Goal: Transaction & Acquisition: Download file/media

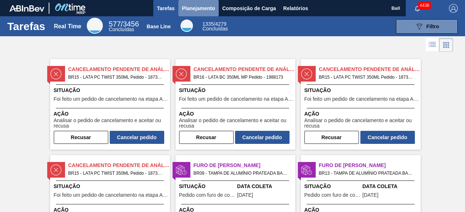
click at [199, 10] on span "Planejamento" at bounding box center [198, 8] width 33 height 9
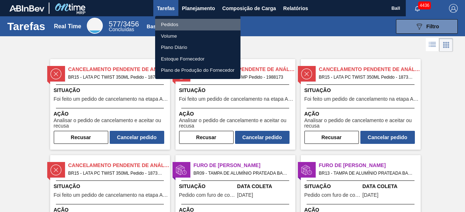
click at [203, 24] on li "Pedidos" at bounding box center [197, 25] width 85 height 12
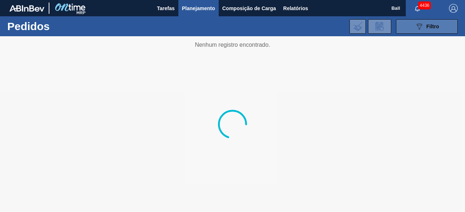
click at [425, 22] on div "089F7B8B-B2A5-4AFE-B5C0-19BA573D28AC Filtro" at bounding box center [427, 26] width 24 height 9
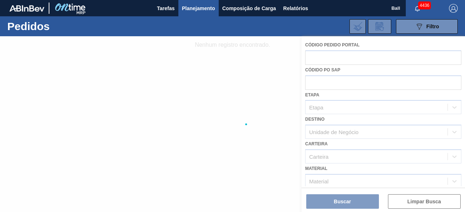
click at [342, 56] on div at bounding box center [232, 124] width 465 height 176
click at [250, 50] on div at bounding box center [232, 124] width 465 height 176
click at [286, 29] on div "089F7B8B-B2A5-4AFE-B5C0-19BA573D28AC Filtro Código Pedido Portal Códido PO SAP …" at bounding box center [285, 27] width 354 height 22
click at [412, 28] on button "089F7B8B-B2A5-4AFE-B5C0-19BA573D28AC Filtro" at bounding box center [427, 26] width 62 height 15
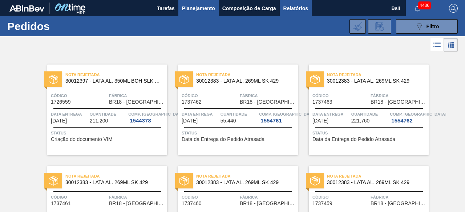
click at [289, 5] on span "Relatórios" at bounding box center [295, 8] width 25 height 9
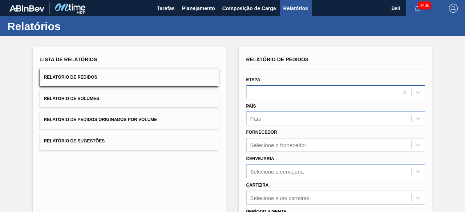
click at [308, 92] on div at bounding box center [322, 92] width 151 height 11
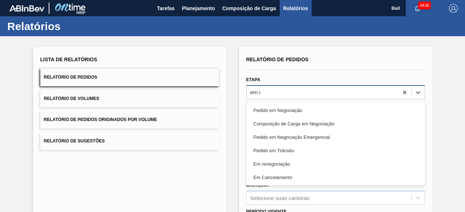
type input "em re"
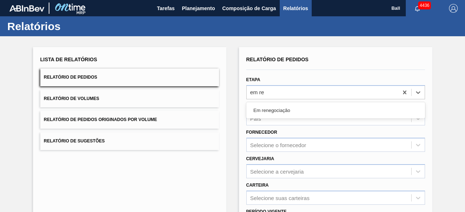
click at [292, 110] on div "Em renegociação" at bounding box center [335, 110] width 179 height 13
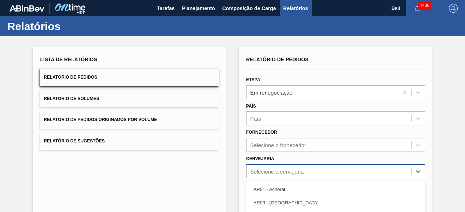
scroll to position [81, 0]
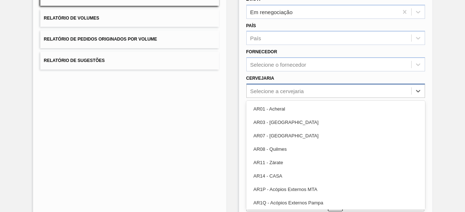
click at [282, 98] on div "option AR14 - CASA focused, 6 of 92. 92 results available. Use Up and Down to c…" at bounding box center [335, 91] width 179 height 14
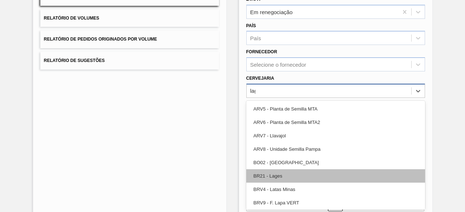
type input "lage"
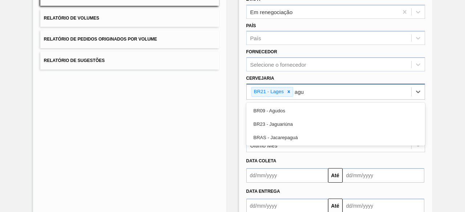
type input "agud"
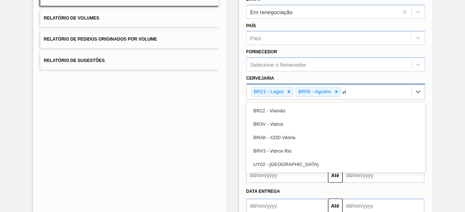
type input "via"
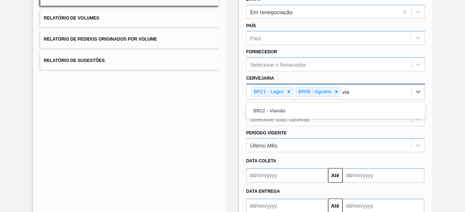
click at [265, 110] on div "BR22 - Viamão" at bounding box center [335, 110] width 179 height 13
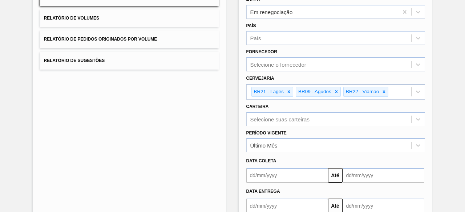
click at [295, 107] on div "Carteira Selecione suas carteiras" at bounding box center [335, 114] width 179 height 25
click at [296, 118] on div "Selecione suas carteiras" at bounding box center [335, 119] width 179 height 14
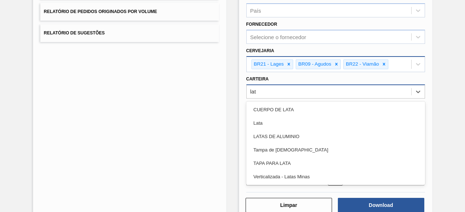
type input "lata"
click at [296, 118] on div "Lata" at bounding box center [335, 123] width 179 height 13
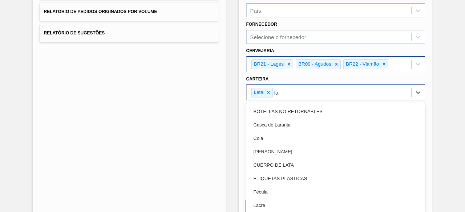
type input "lat"
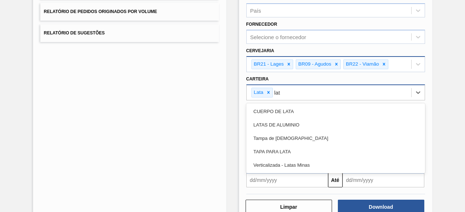
click at [296, 118] on div "LATAS DE ALUMINIO" at bounding box center [335, 124] width 179 height 13
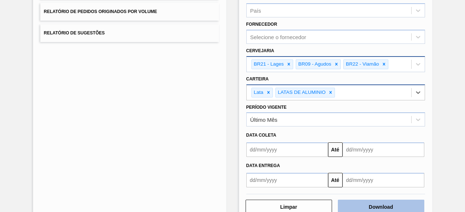
click at [399, 212] on button "Download" at bounding box center [381, 207] width 86 height 15
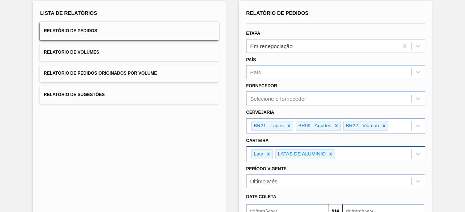
scroll to position [0, 0]
